Goal: Information Seeking & Learning: Find specific fact

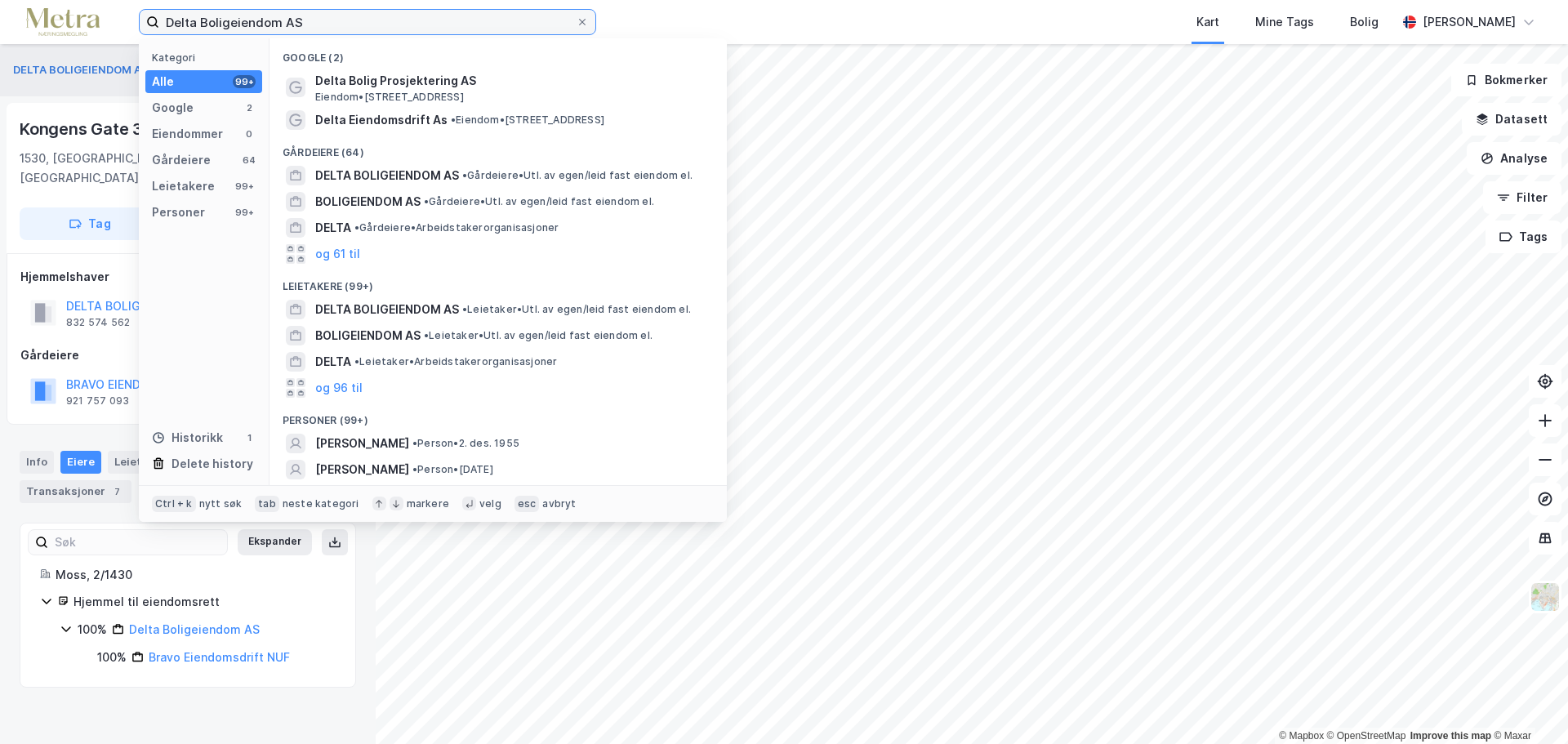
drag, startPoint x: 326, startPoint y: 23, endPoint x: 64, endPoint y: 20, distance: 262.0
click at [147, 22] on label "Delta Boligeiendom AS" at bounding box center [367, 22] width 457 height 26
paste input "Prior Eiendom Vest"
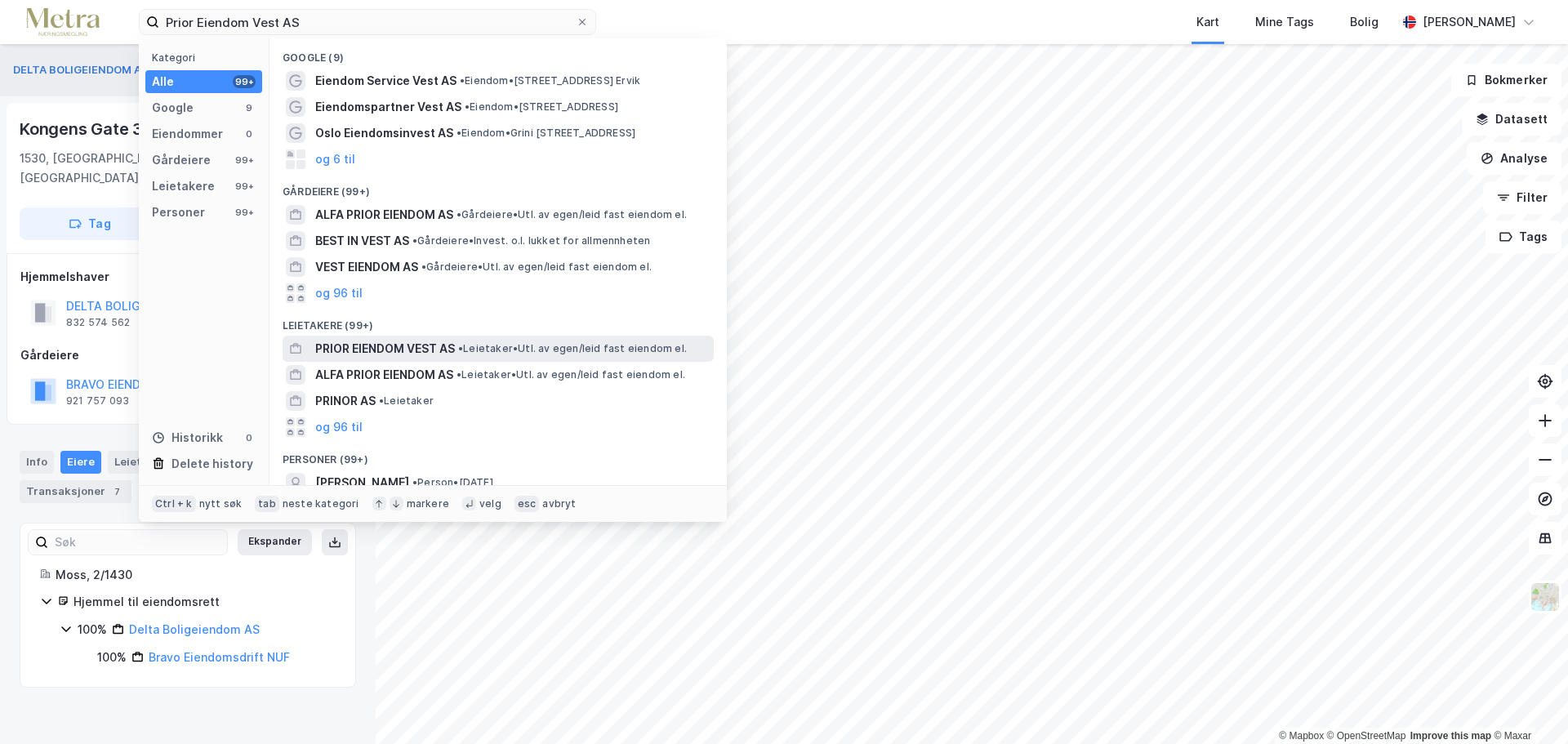
click at [440, 351] on span "PRIOR EIENDOM VEST AS" at bounding box center [384, 348] width 139 height 19
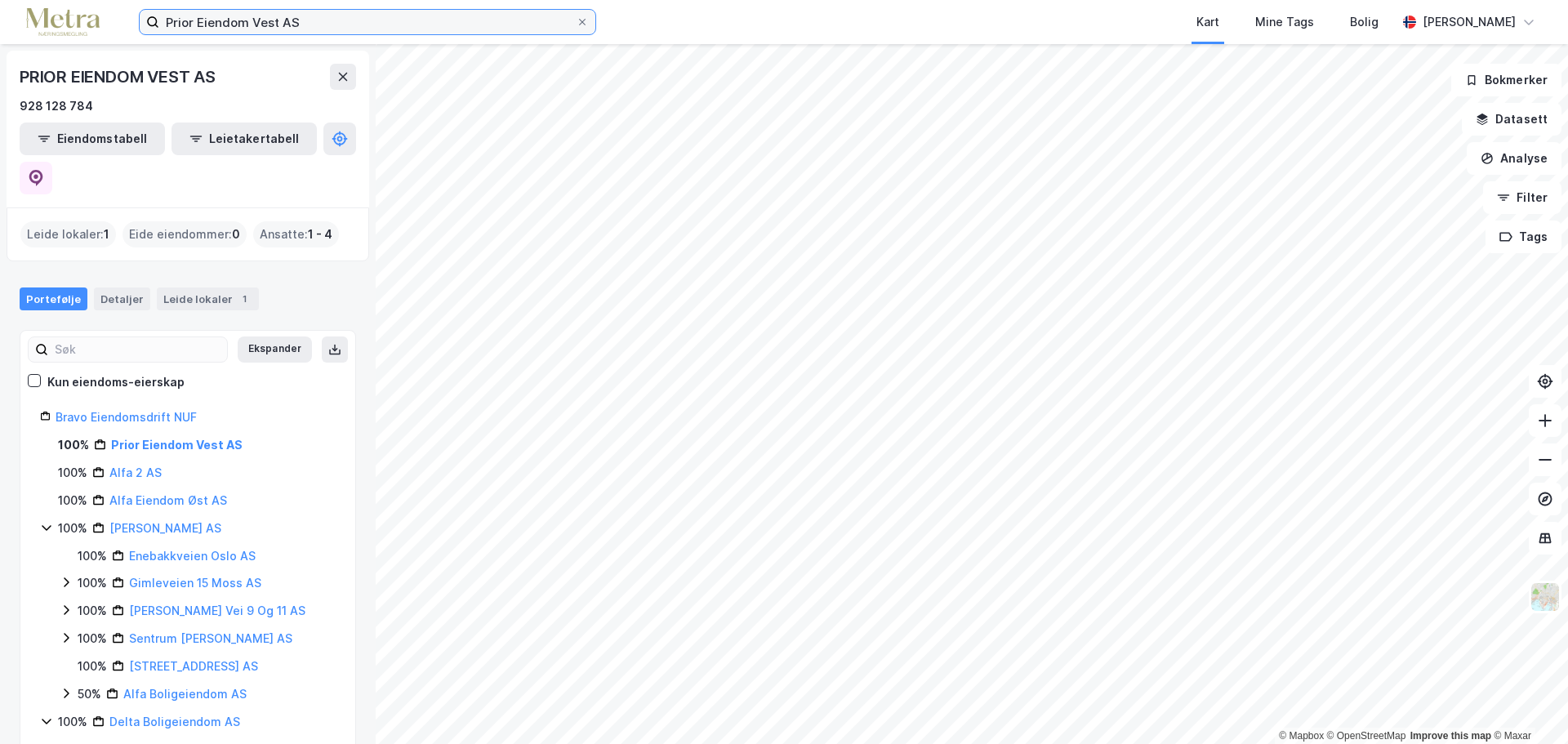
drag, startPoint x: 315, startPoint y: 21, endPoint x: 0, endPoint y: 22, distance: 315.0
click at [0, 19] on div "Prior Eiendom Vest AS Kart Mine Tags Bolig [PERSON_NAME]" at bounding box center [784, 22] width 1568 height 44
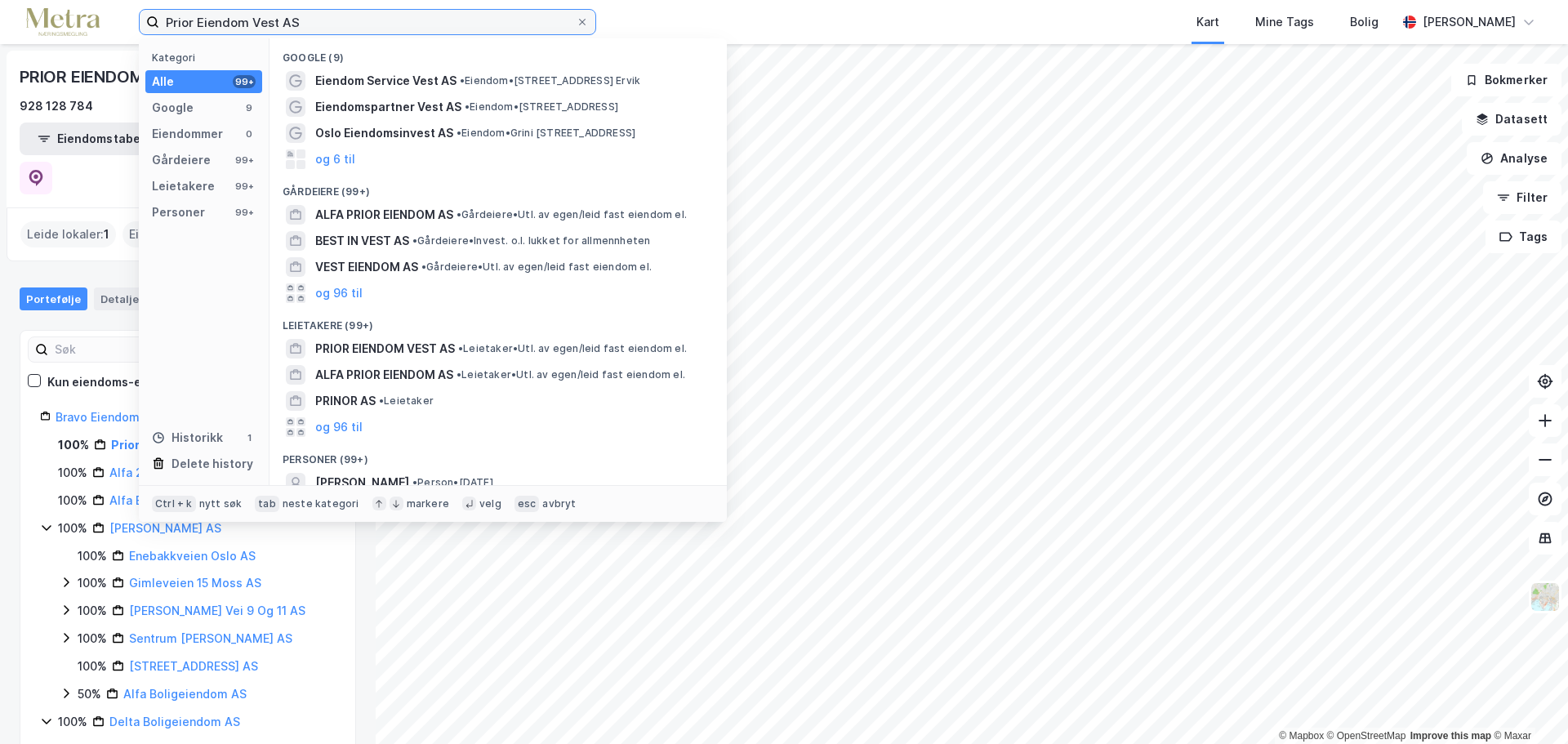
paste input "Optia"
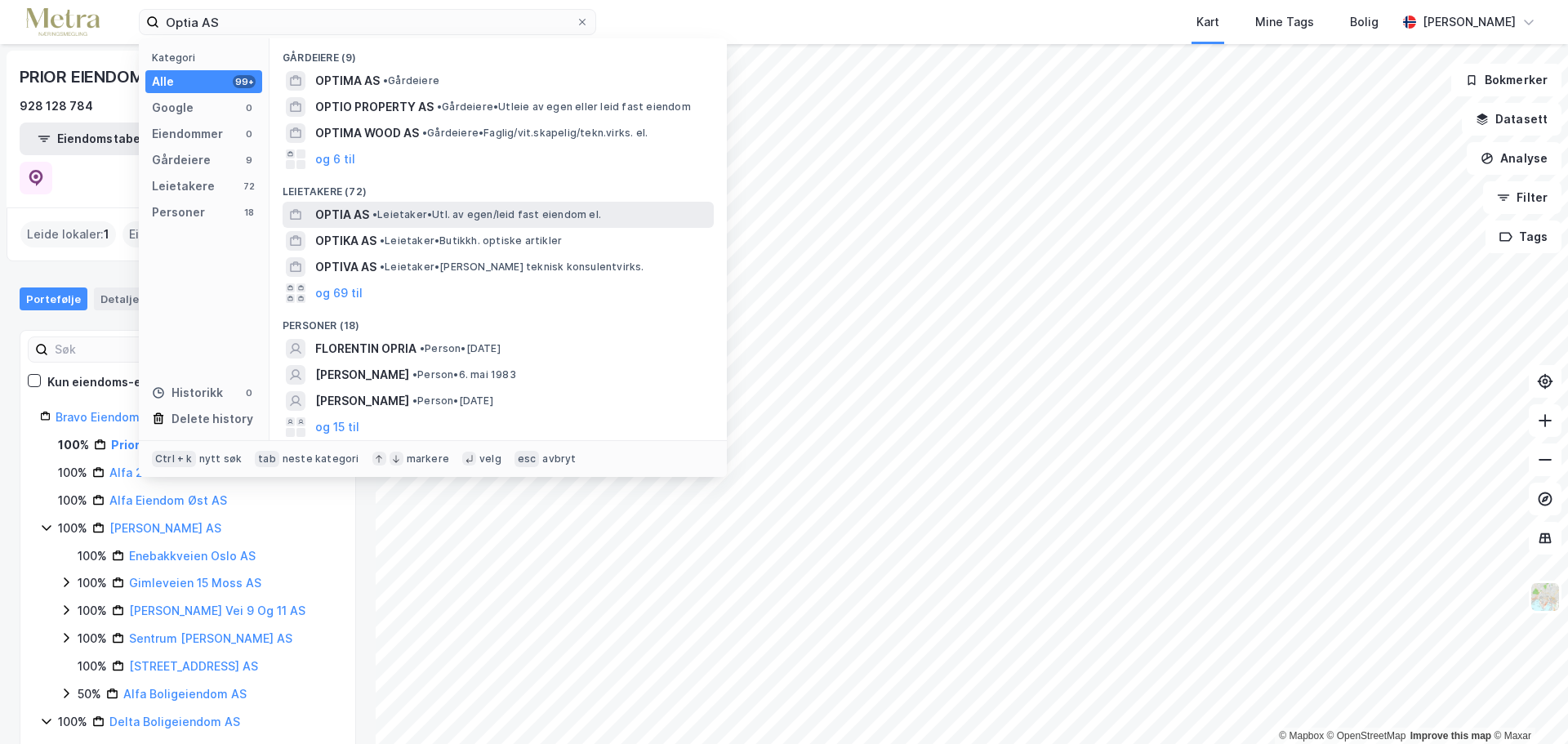
click at [442, 215] on span "• Leietaker • Utl. av egen/leid fast eiendom el." at bounding box center [487, 214] width 229 height 13
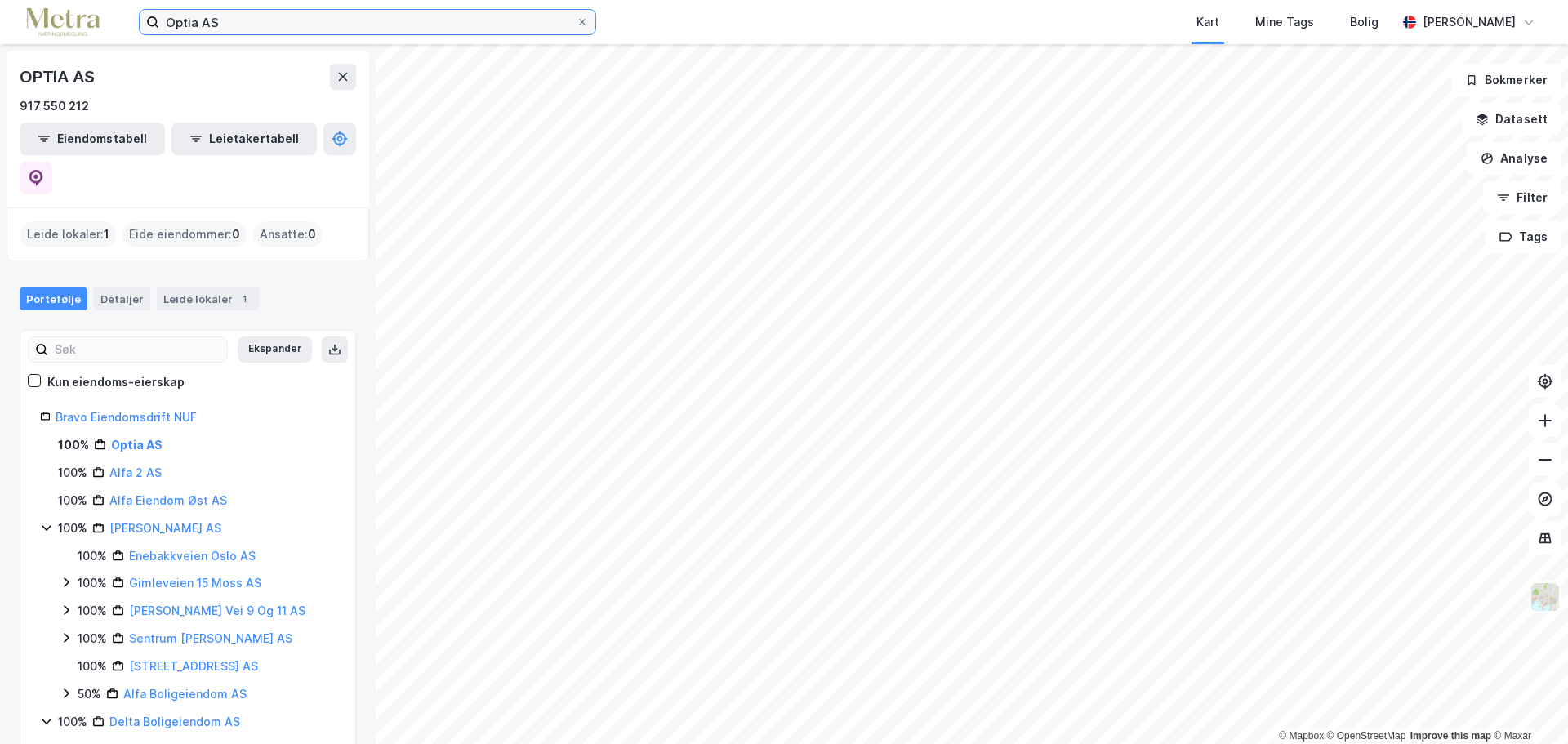
click at [233, 12] on input "Optia AS" at bounding box center [367, 22] width 416 height 24
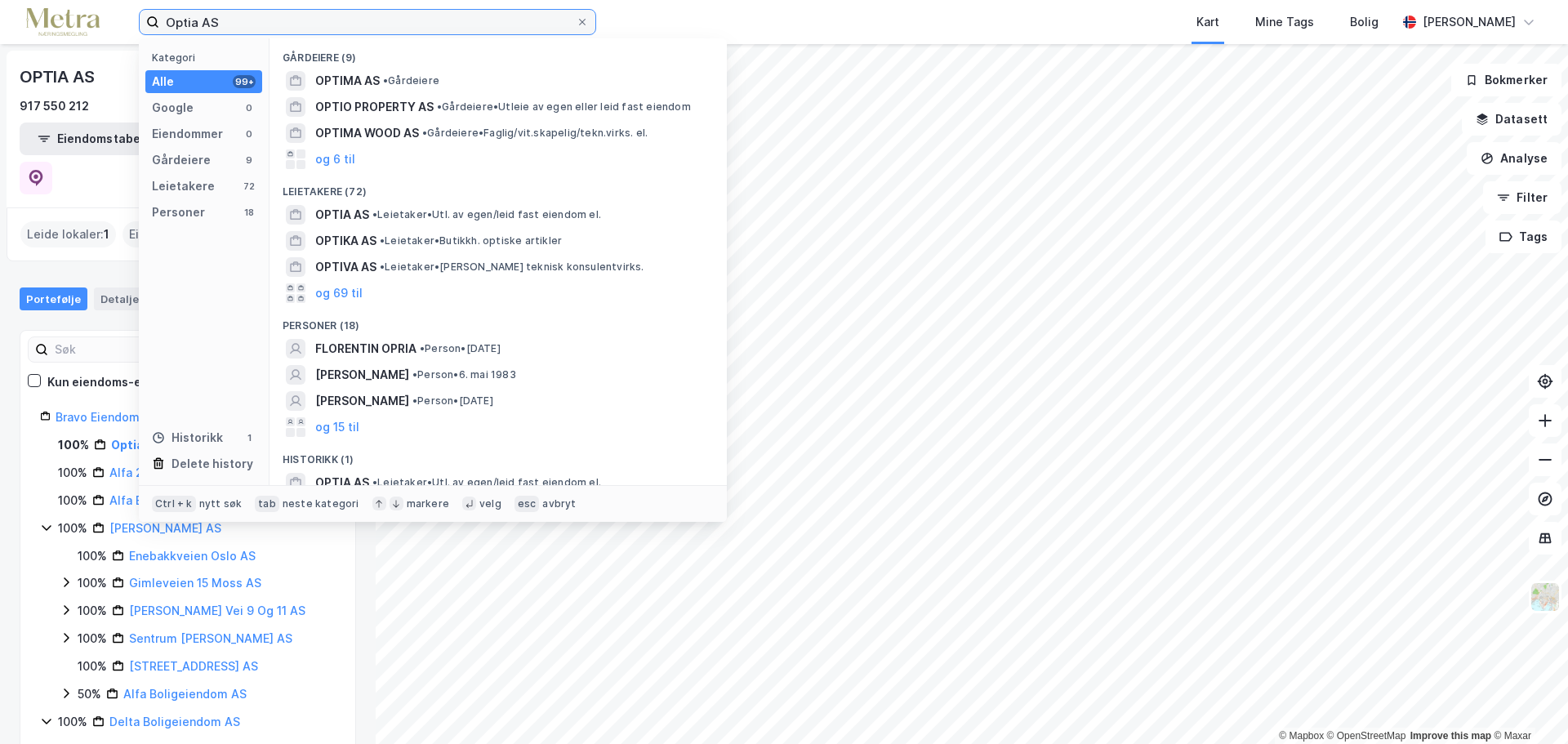
click at [233, 12] on input "Optia AS" at bounding box center [367, 22] width 416 height 24
paste input "Eiendomsdrift 1"
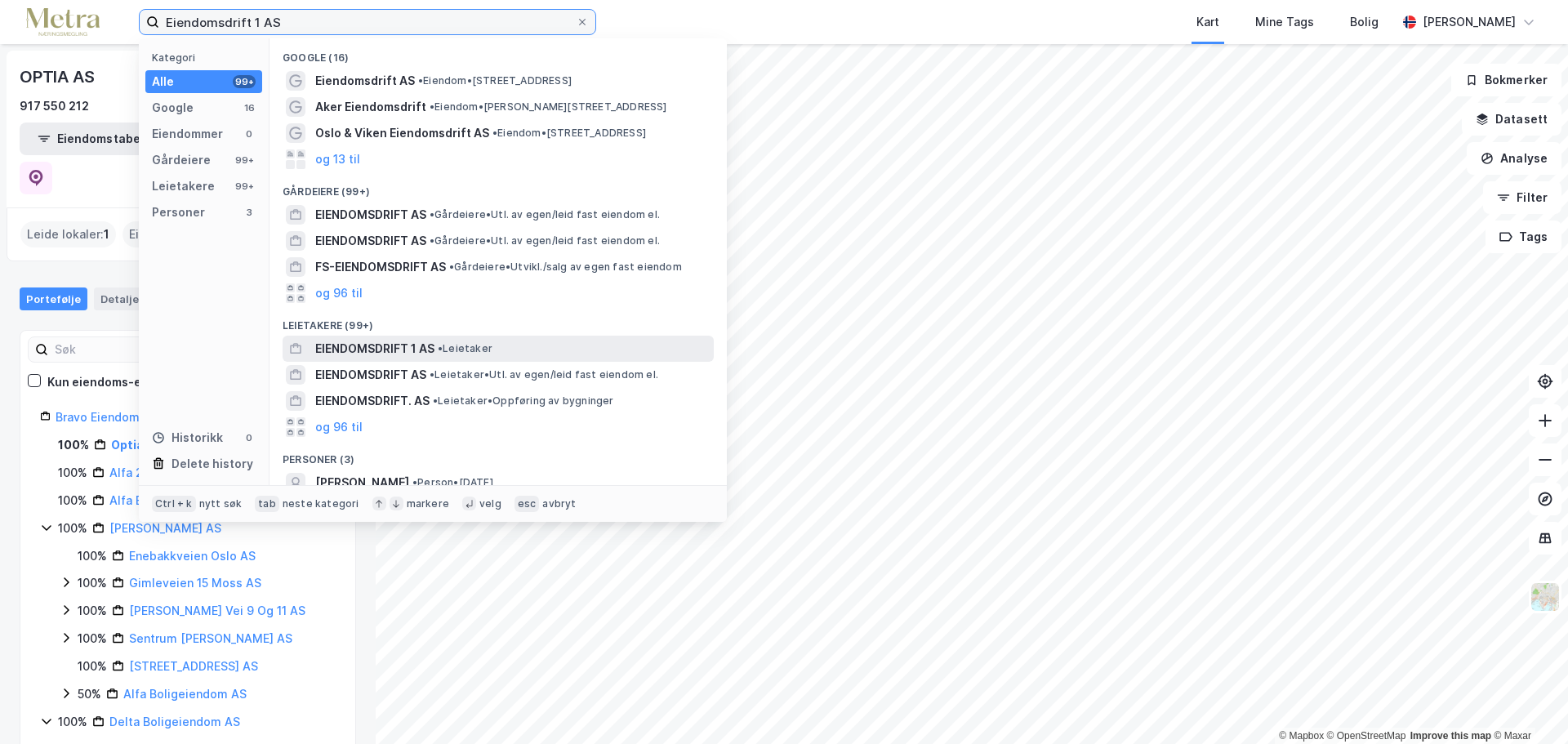
type input "Eiendomsdrift 1 AS"
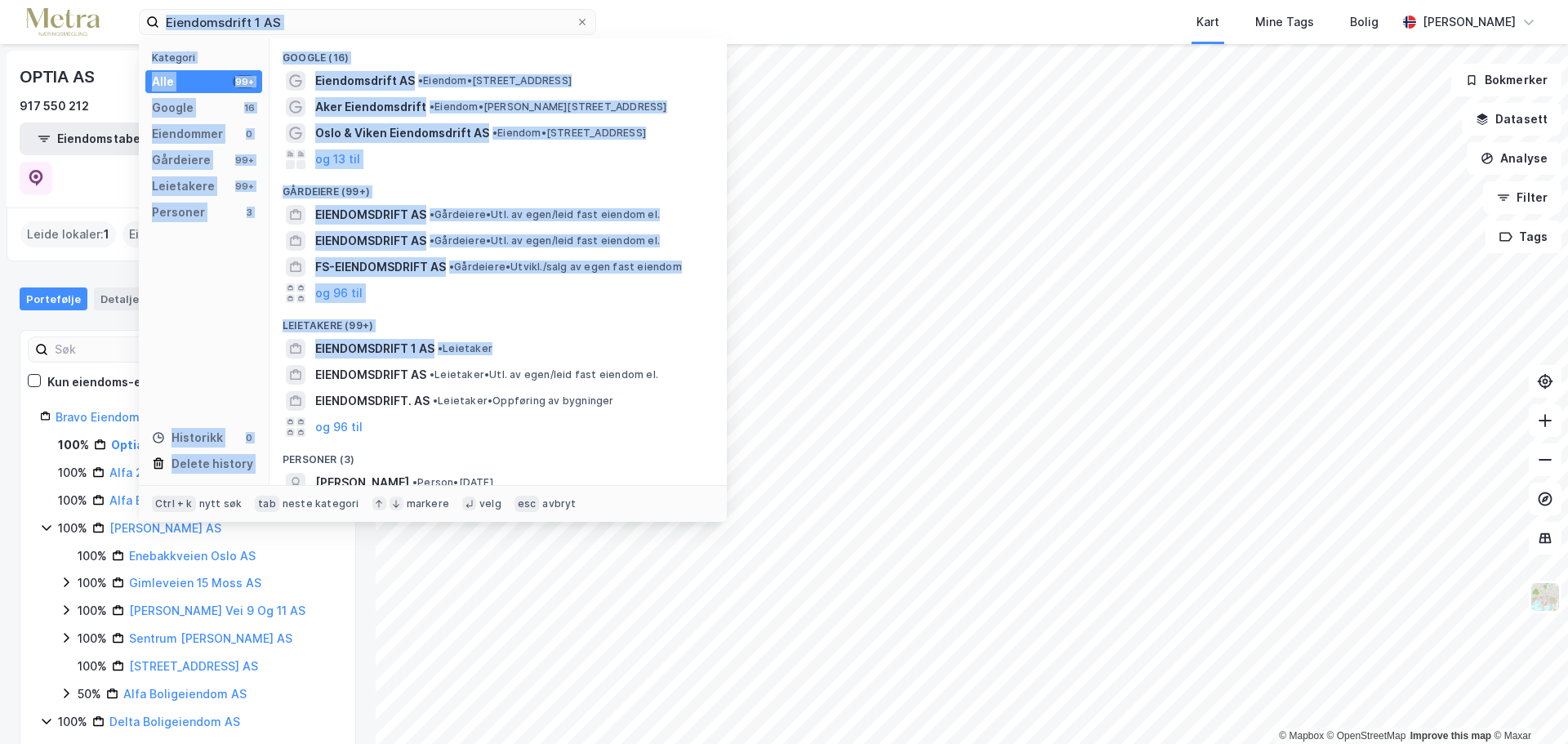
drag, startPoint x: 526, startPoint y: 347, endPoint x: 382, endPoint y: 3, distance: 372.9
click at [380, 9] on div "Eiendomsdrift 1 AS Kategori Alle 99+ Google 16 Eiendommer 0 Gårdeiere 99+ Leiet…" at bounding box center [367, 22] width 457 height 26
click at [440, 350] on span "•" at bounding box center [440, 348] width 5 height 12
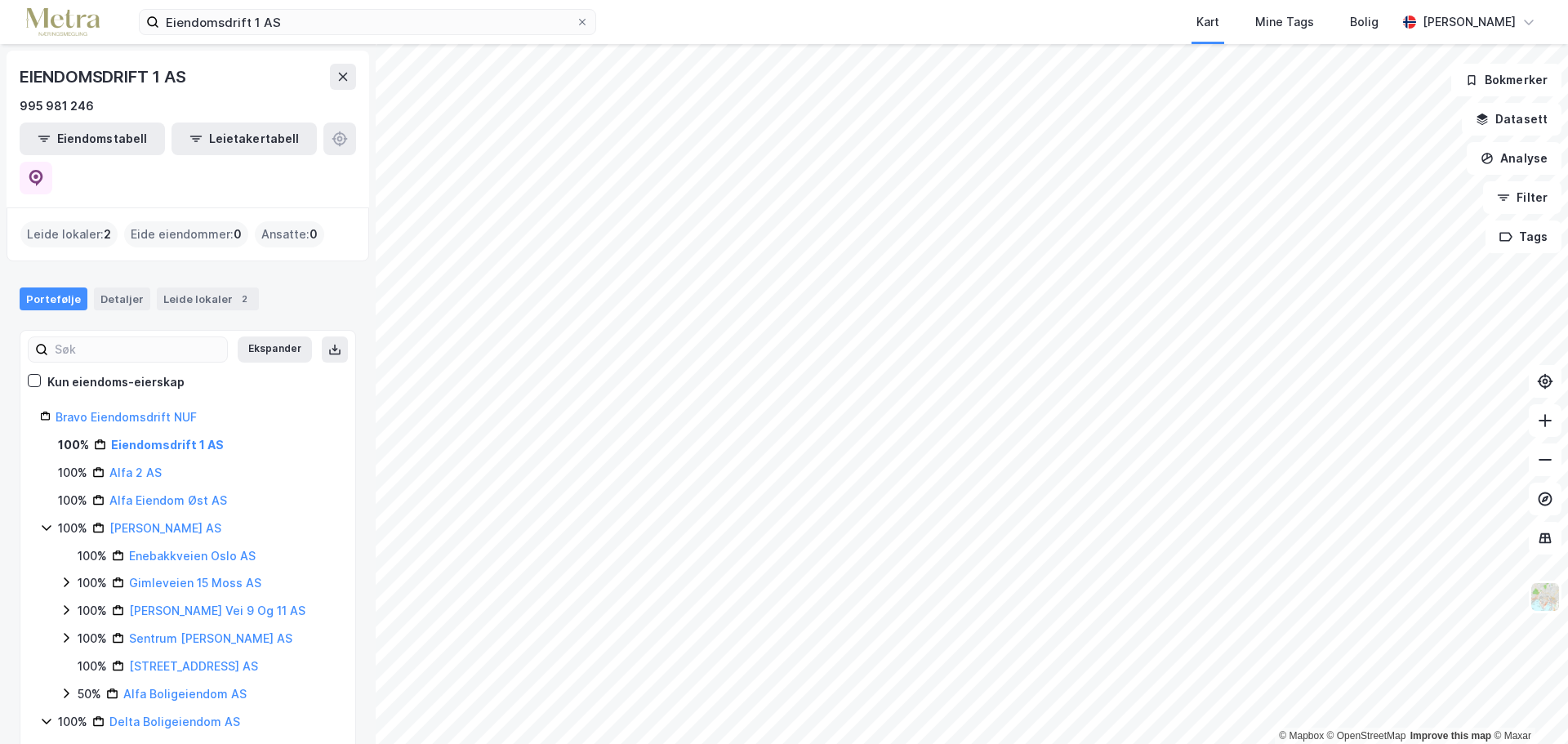
click at [207, 268] on div "Portefølje Detaljer Leide lokaler 2" at bounding box center [188, 292] width 376 height 49
click at [203, 287] on div "Leide lokaler 2" at bounding box center [208, 298] width 102 height 23
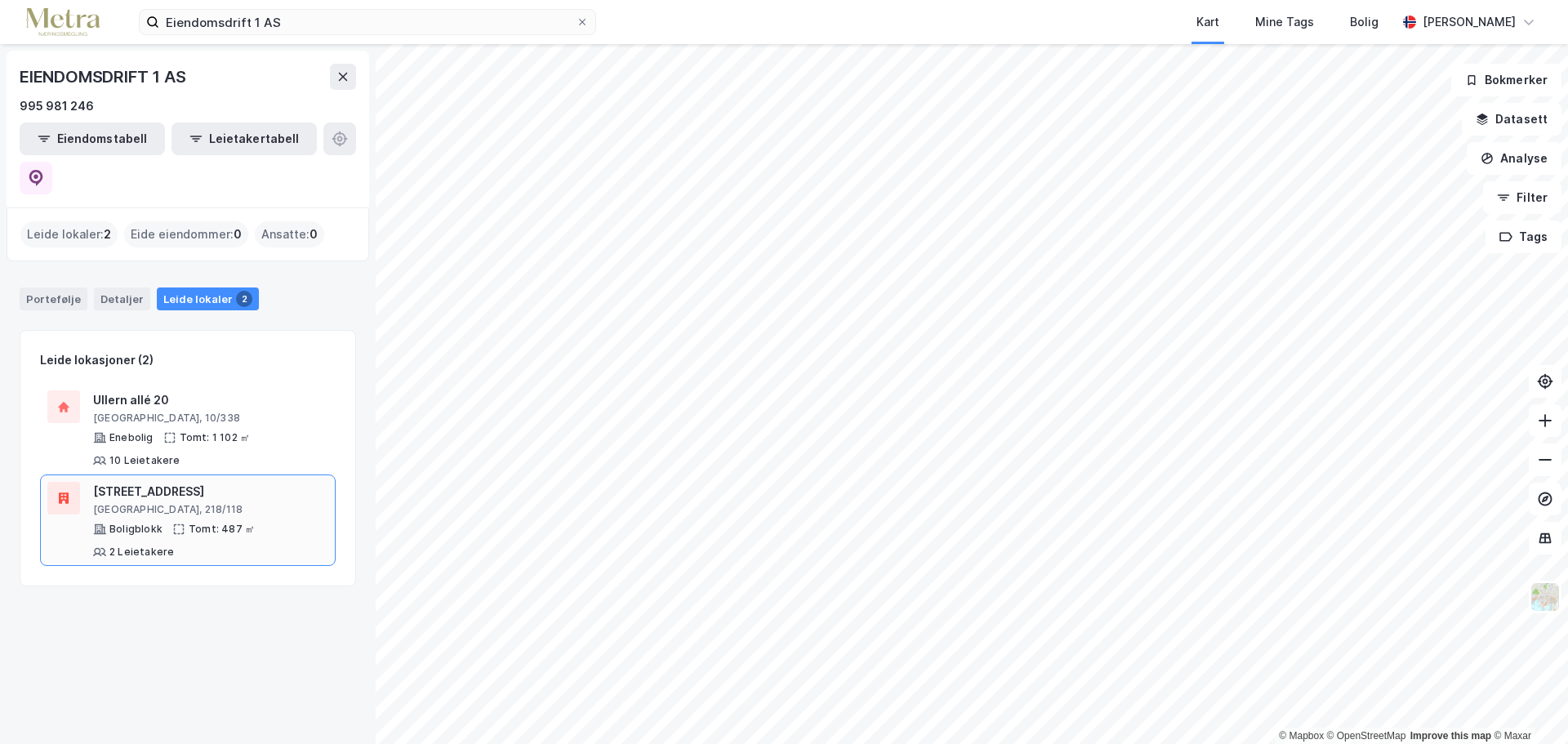
click at [166, 502] on div "[GEOGRAPHIC_DATA], 218/118" at bounding box center [210, 508] width 235 height 13
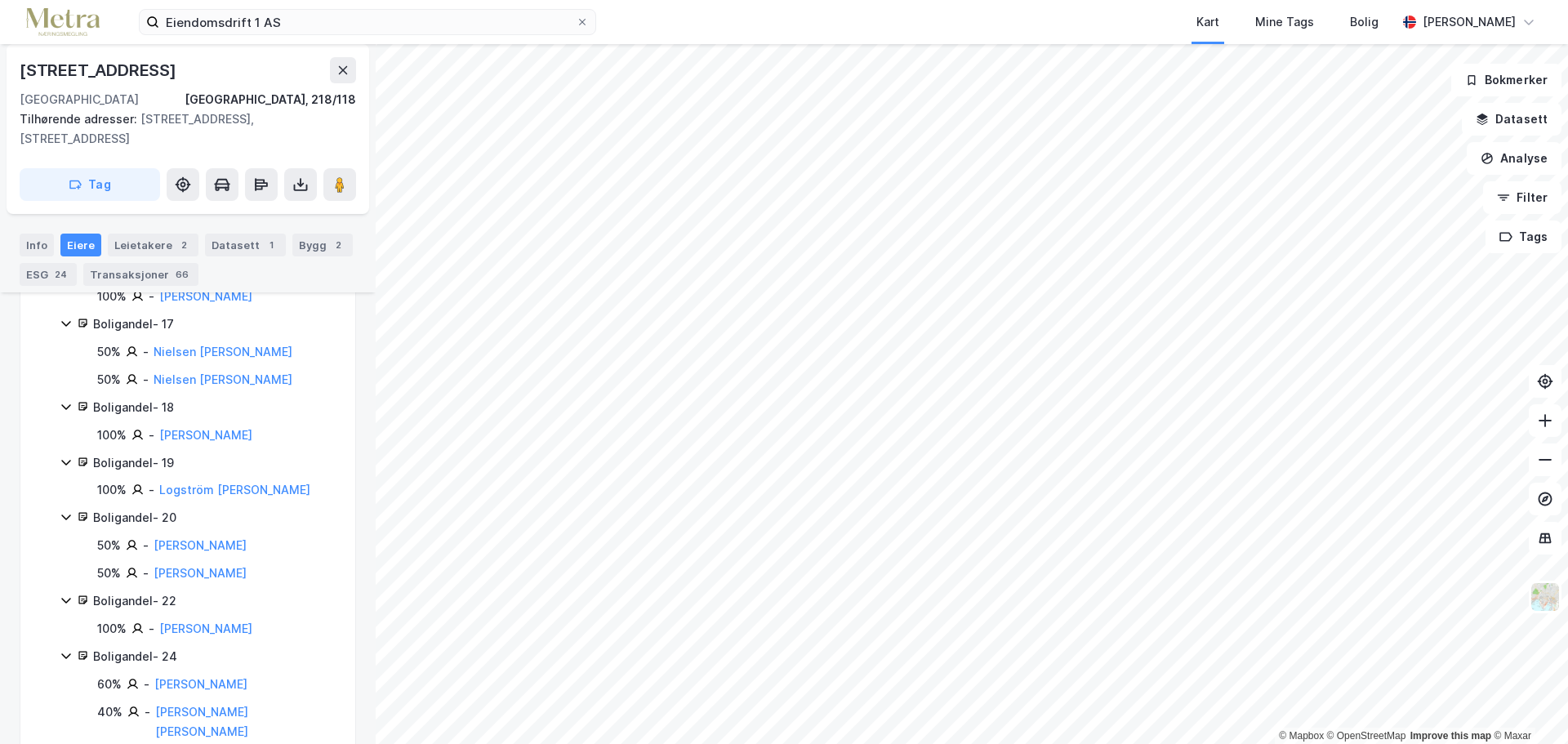
scroll to position [1452, 0]
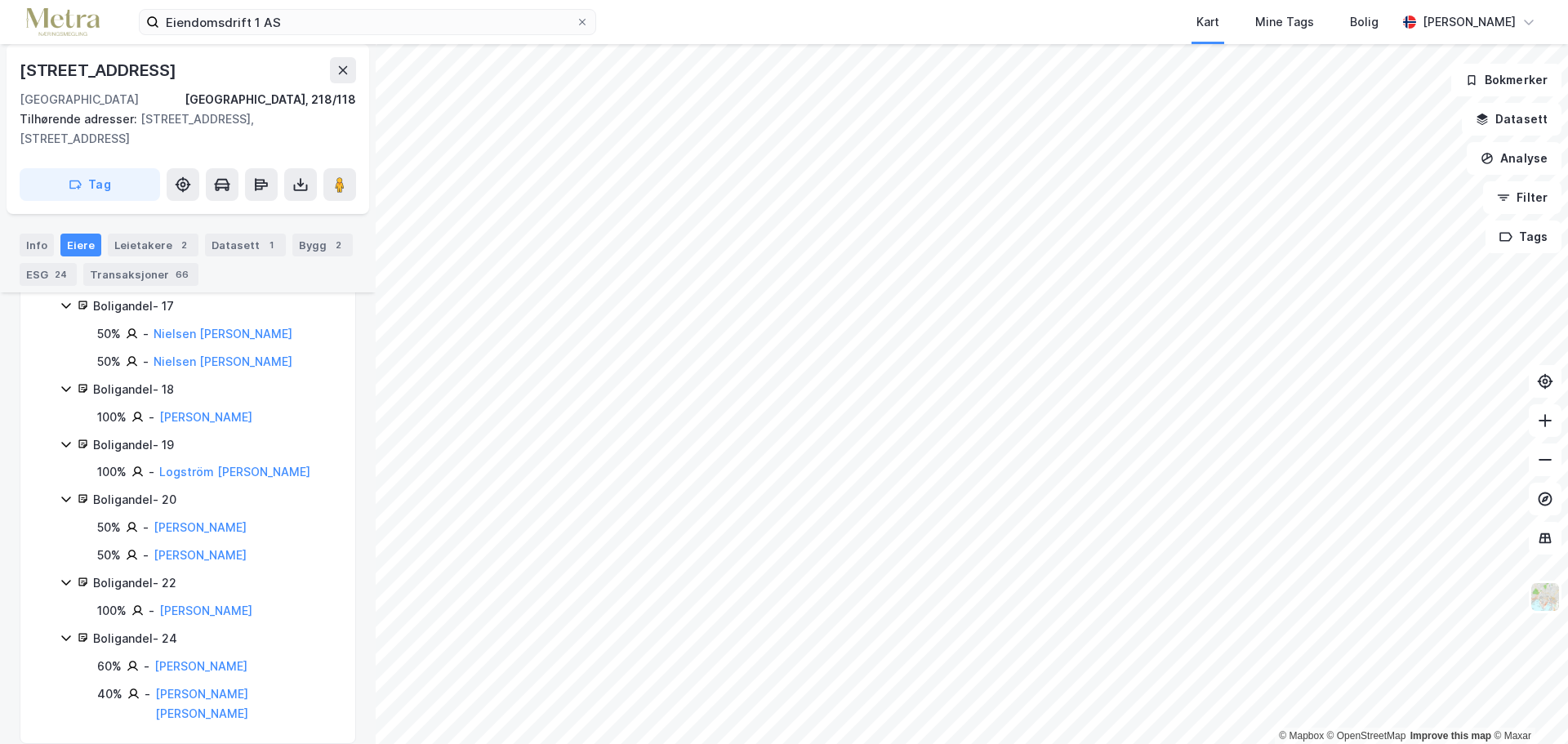
click at [101, 69] on div "[STREET_ADDRESS]" at bounding box center [99, 70] width 160 height 26
copy div "[STREET_ADDRESS]"
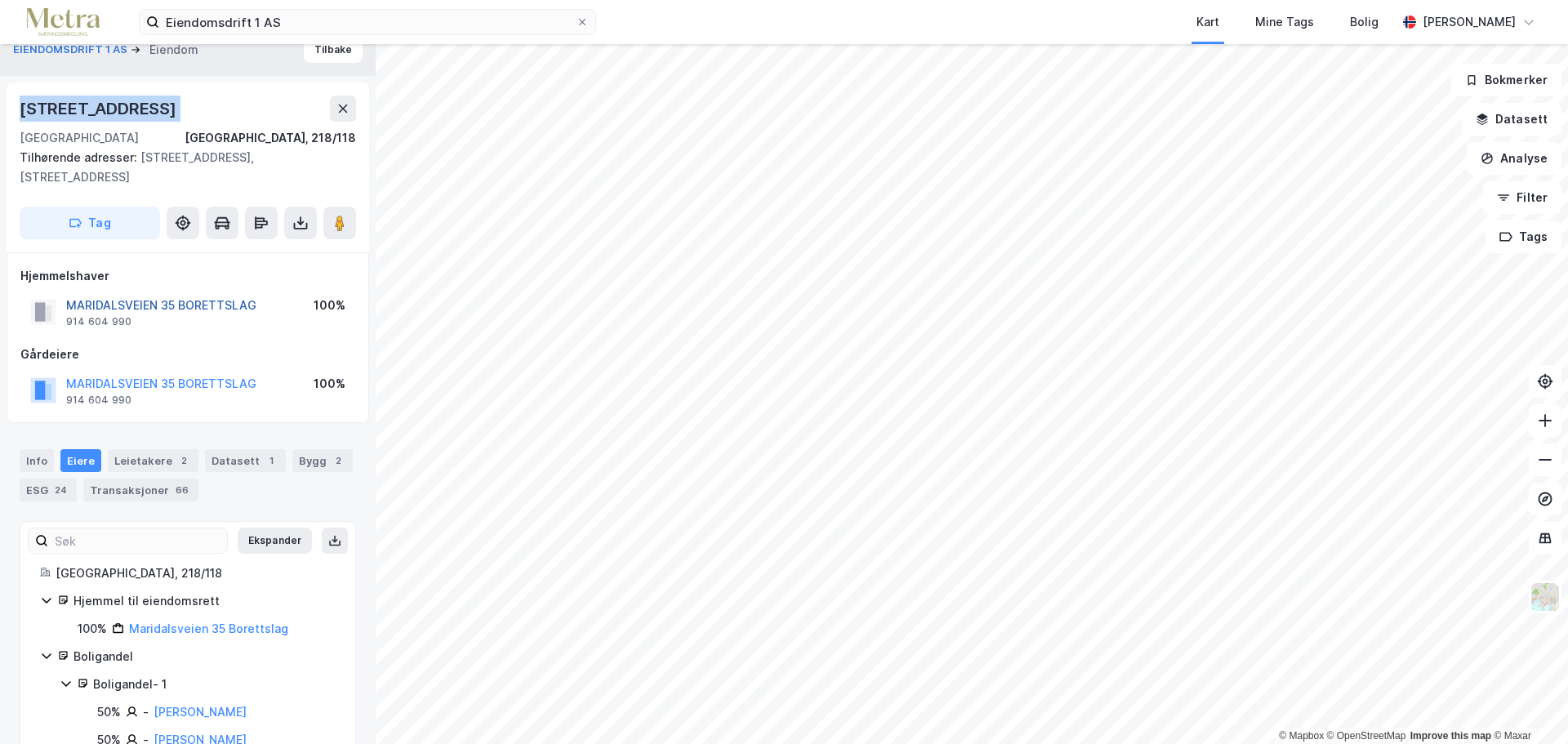
scroll to position [0, 0]
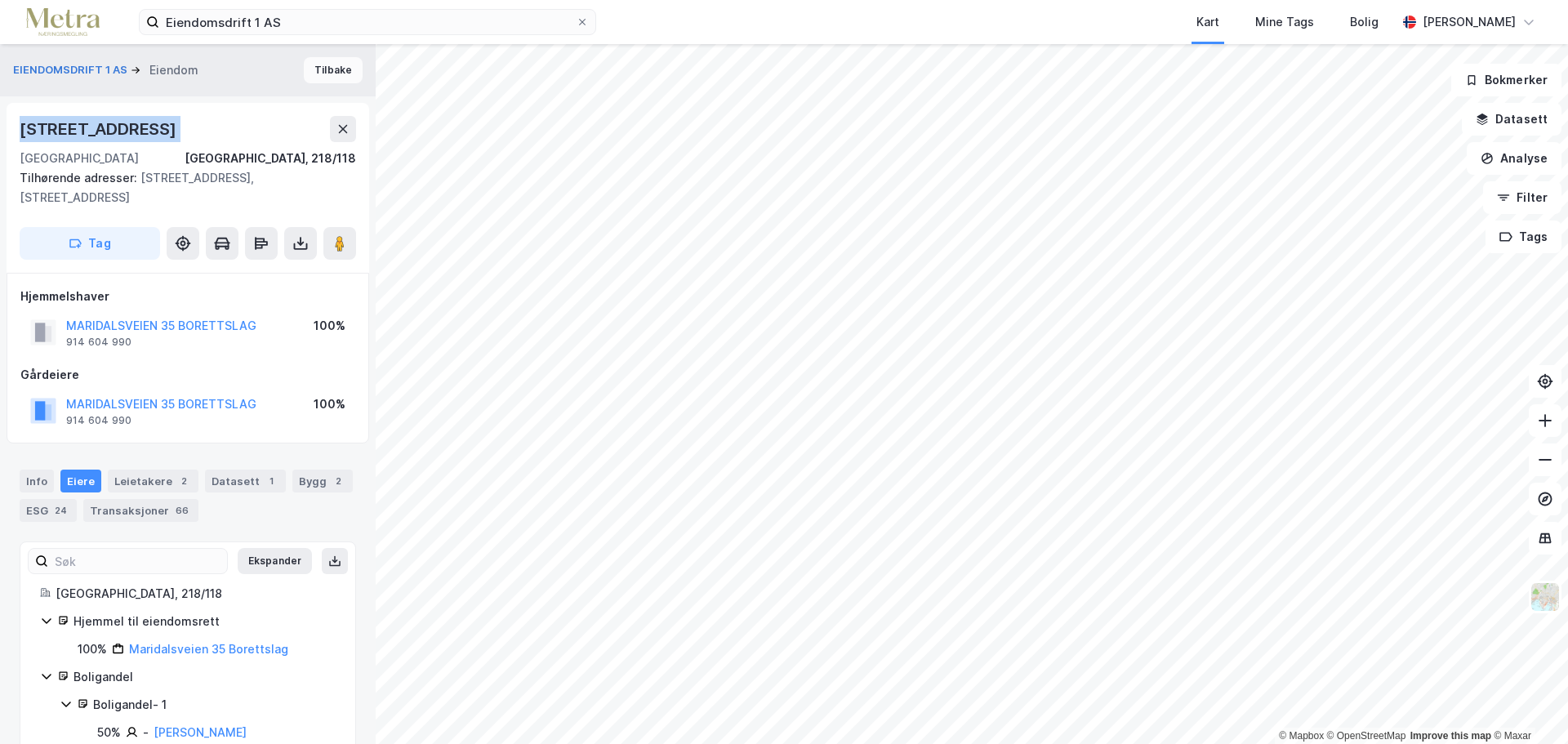
click at [318, 71] on button "Tilbake" at bounding box center [334, 70] width 59 height 26
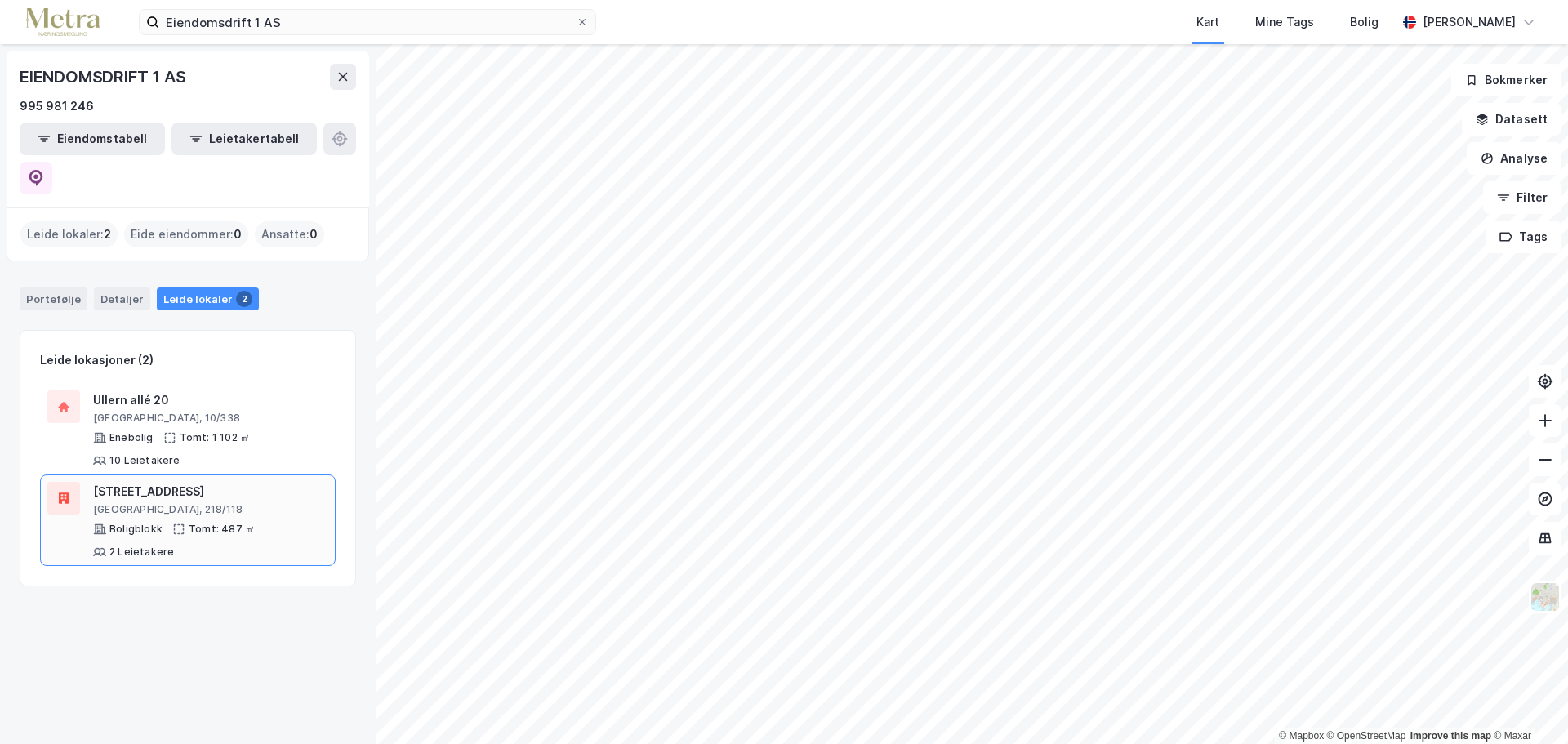
click at [223, 523] on div "Tomt: 487 ㎡" at bounding box center [221, 529] width 66 height 13
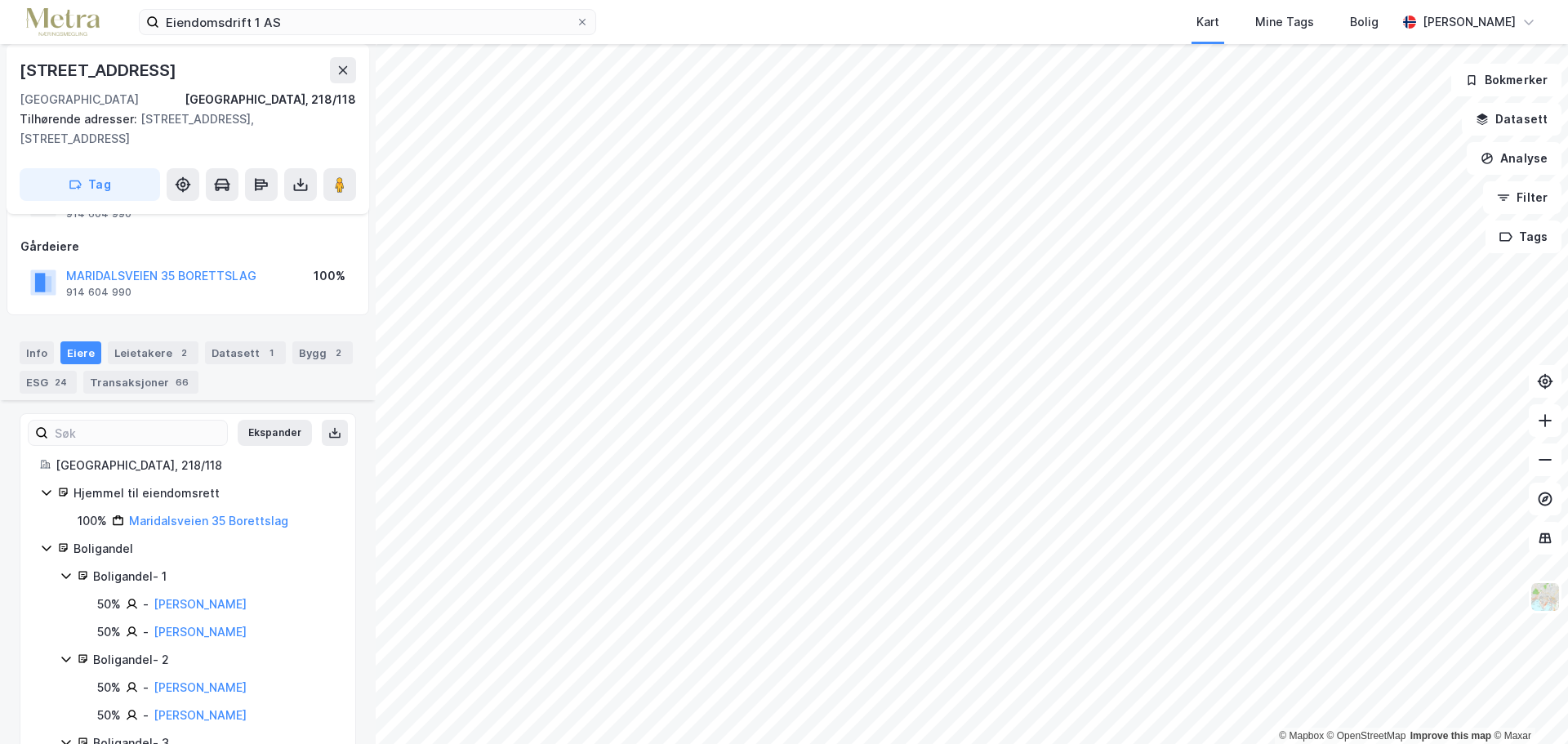
scroll to position [247, 0]
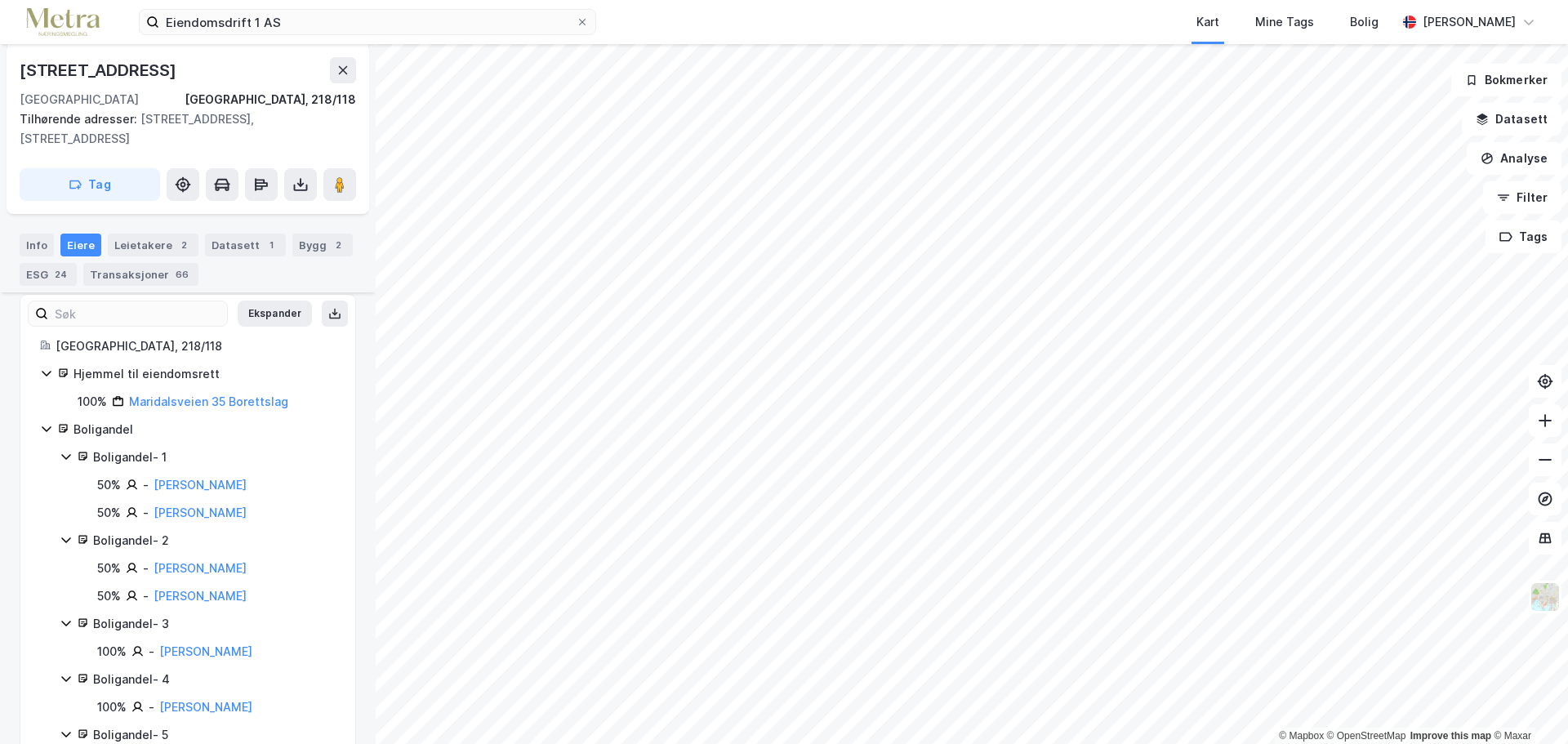
drag, startPoint x: 264, startPoint y: 486, endPoint x: 150, endPoint y: 480, distance: 114.2
click at [150, 480] on div "50% - [PERSON_NAME]" at bounding box center [216, 485] width 238 height 19
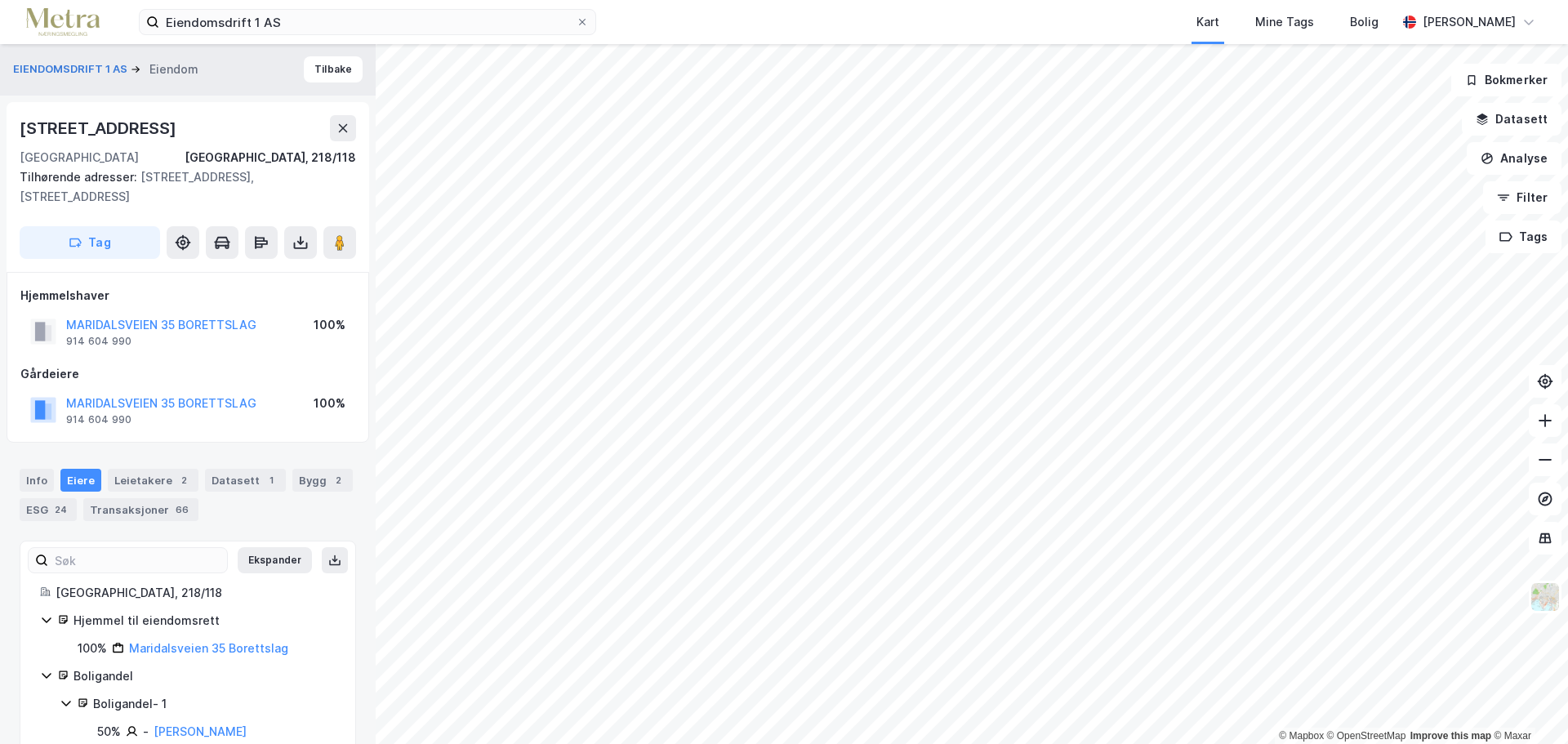
scroll to position [0, 0]
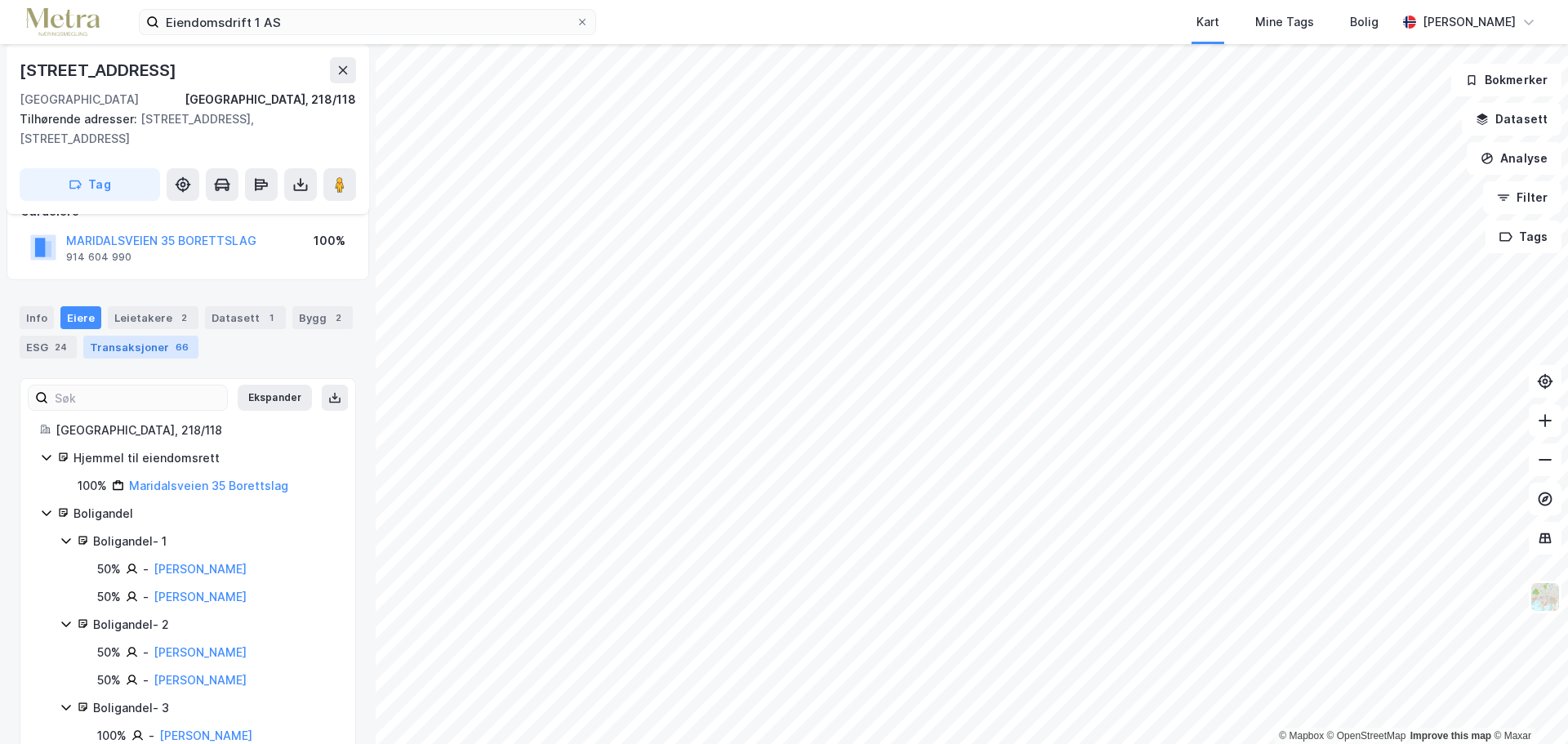
click at [172, 354] on div "66" at bounding box center [182, 346] width 19 height 16
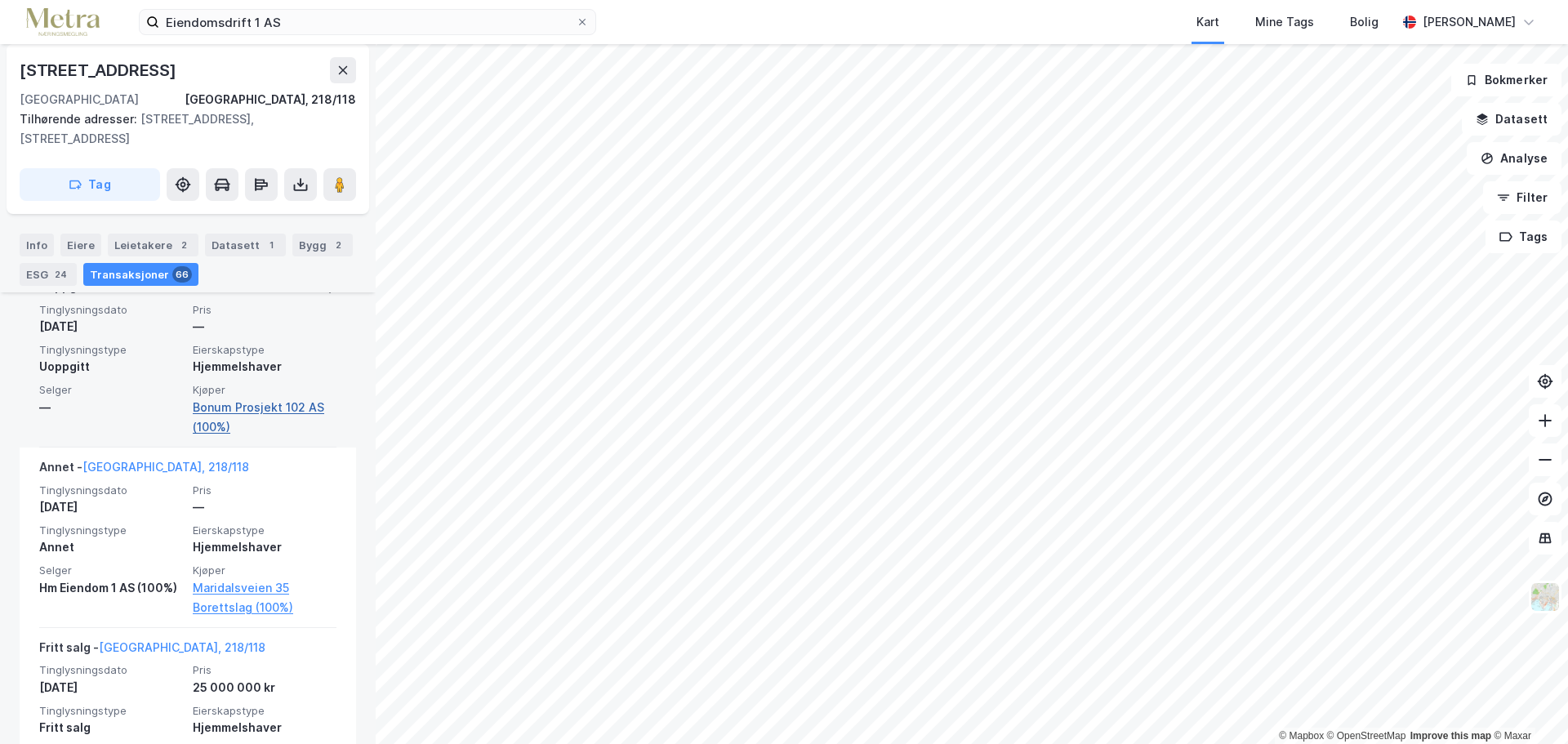
scroll to position [12528, 0]
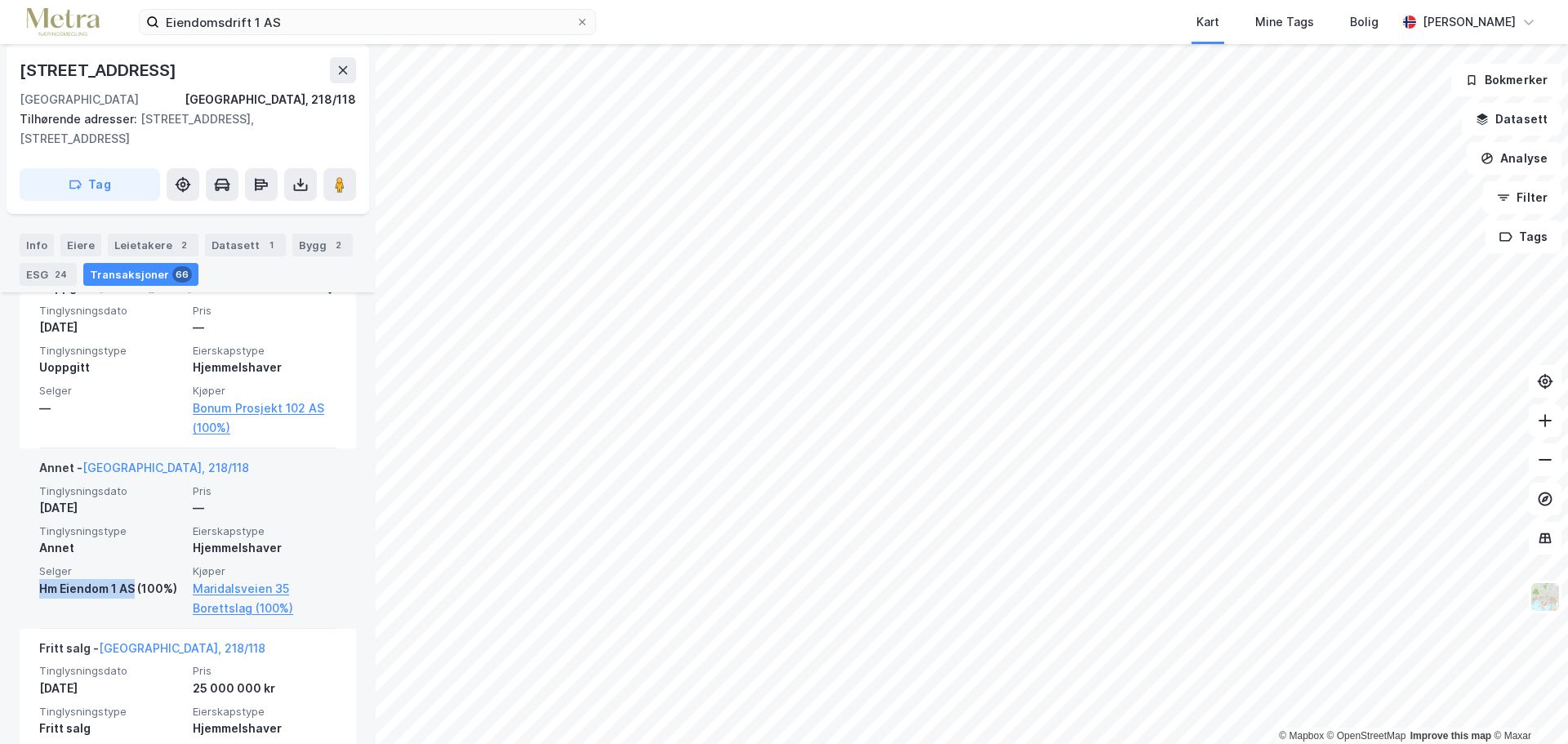
drag, startPoint x: 133, startPoint y: 570, endPoint x: 53, endPoint y: 574, distance: 80.1
click at [38, 569] on div "Annet - [GEOGRAPHIC_DATA], 218/118 Tinglysningsdato [DATE] Pris — Tinglysningst…" at bounding box center [188, 539] width 336 height 181
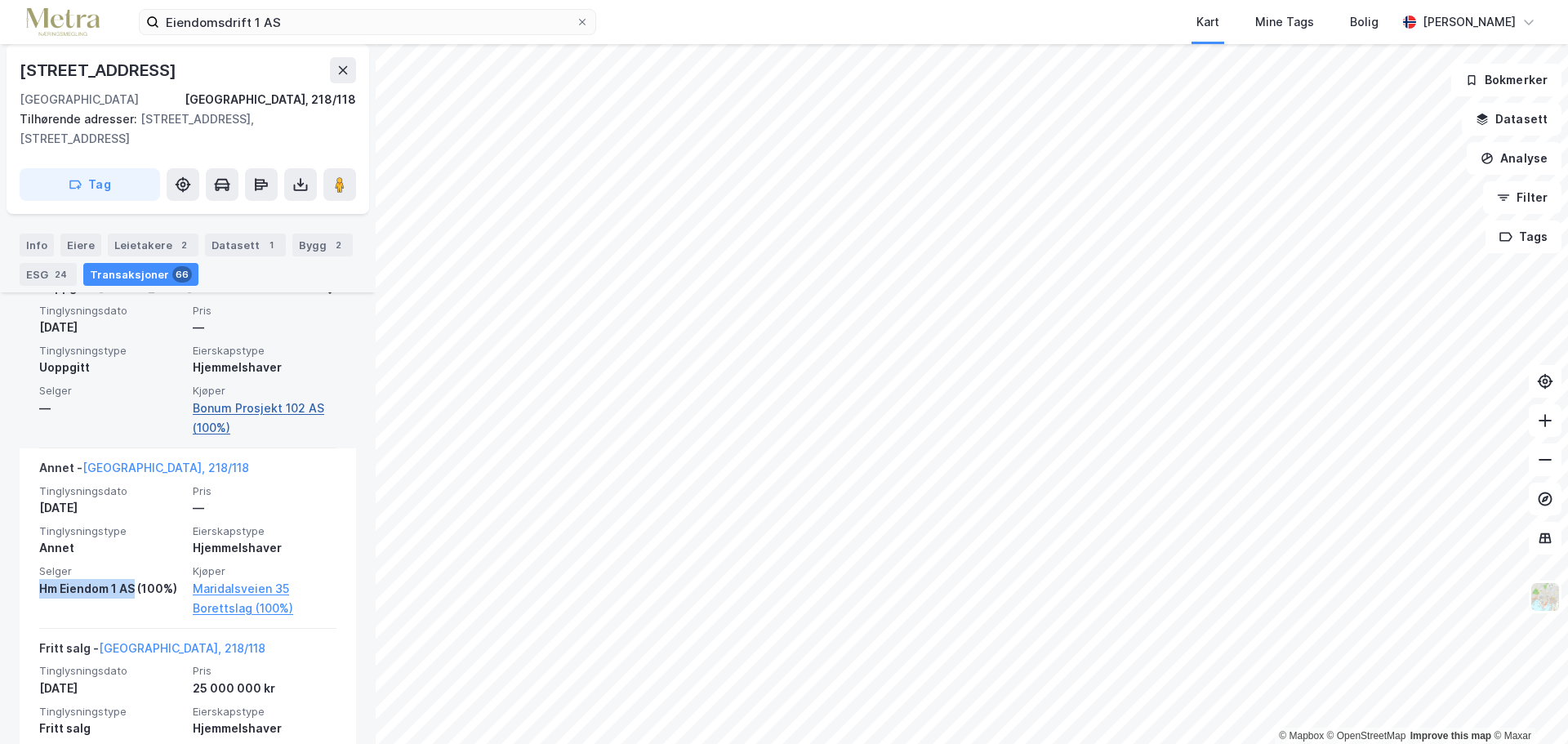
scroll to position [12283, 0]
